Goal: Book appointment/travel/reservation

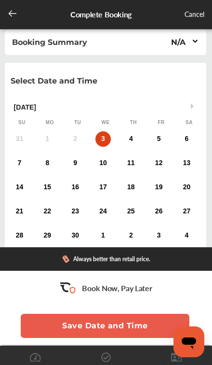
click at [204, 14] on div "Cancel" at bounding box center [195, 15] width 20 height 12
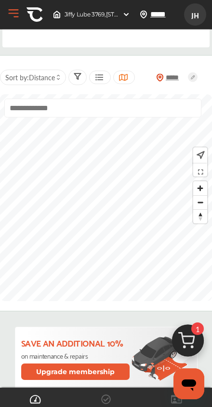
scroll to position [275, 0]
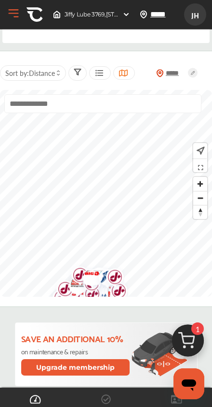
click at [194, 345] on img at bounding box center [188, 343] width 46 height 46
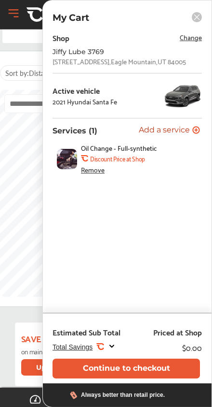
click at [161, 365] on button "Continue to checkout" at bounding box center [127, 368] width 148 height 20
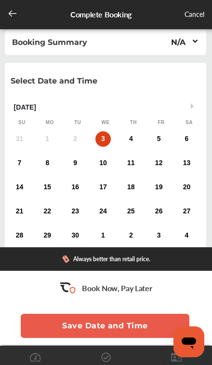
click at [135, 328] on button "Save Date and Time" at bounding box center [105, 326] width 169 height 24
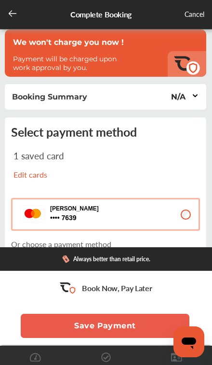
click at [193, 101] on div at bounding box center [196, 96] width 8 height 11
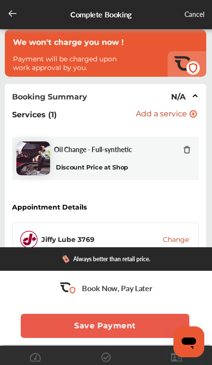
click at [193, 99] on icon at bounding box center [196, 96] width 8 height 8
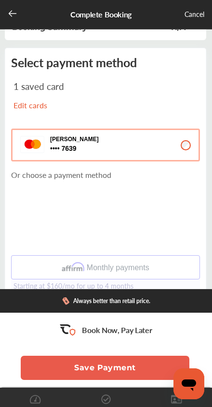
scroll to position [110, 0]
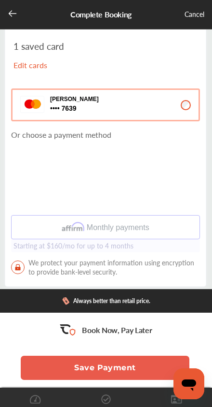
click at [136, 365] on button "Save Payment" at bounding box center [105, 367] width 169 height 24
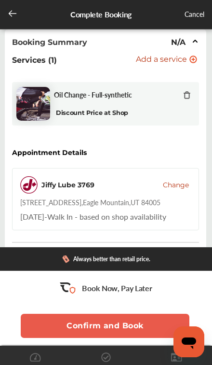
click at [127, 329] on button "Confirm and Book" at bounding box center [105, 326] width 169 height 24
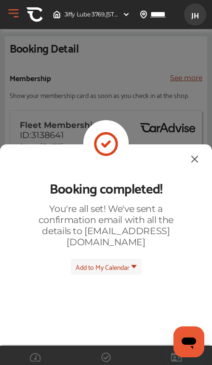
click at [189, 163] on img at bounding box center [195, 159] width 12 height 12
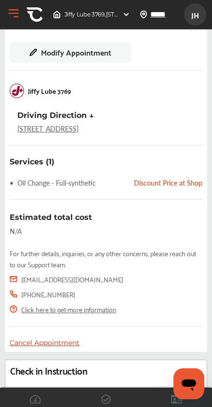
scroll to position [263, 0]
